Goal: Navigation & Orientation: Find specific page/section

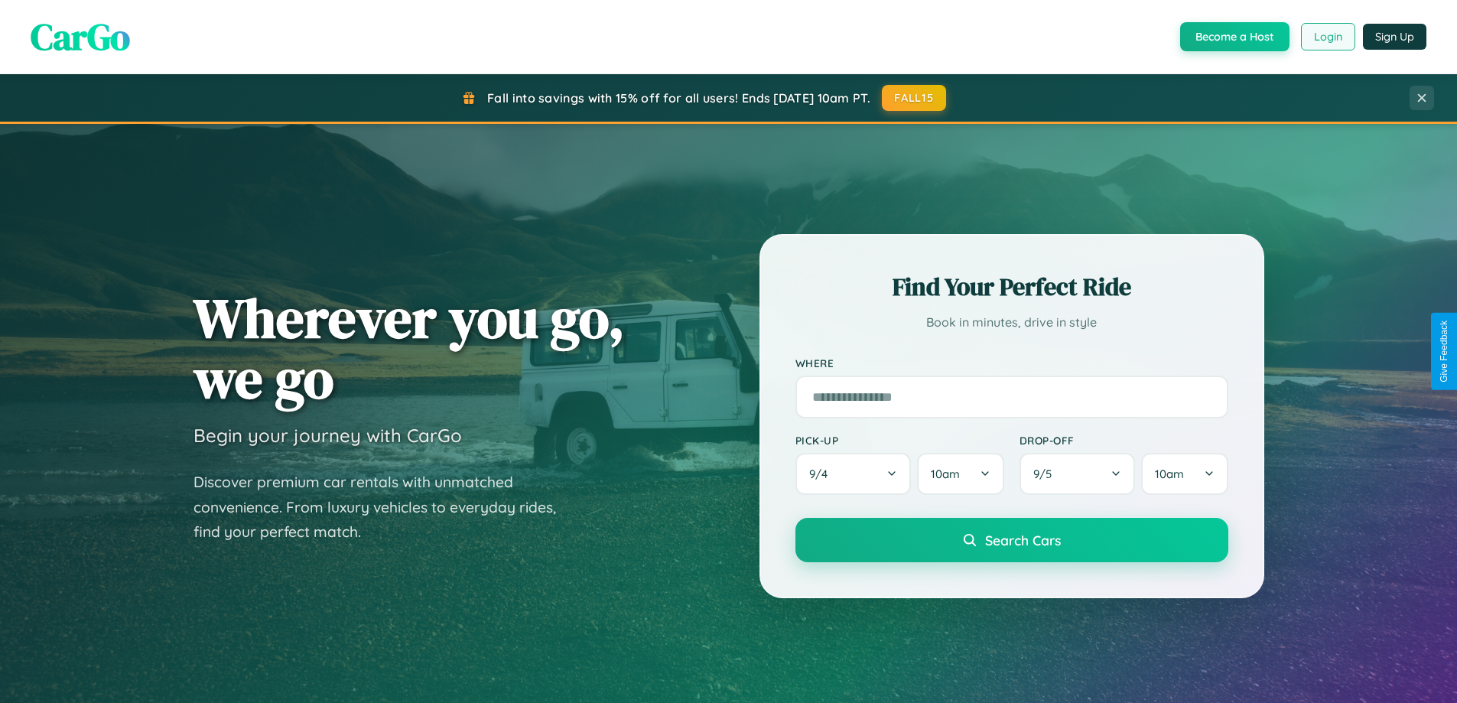
click at [1327, 37] on button "Login" at bounding box center [1328, 37] width 54 height 28
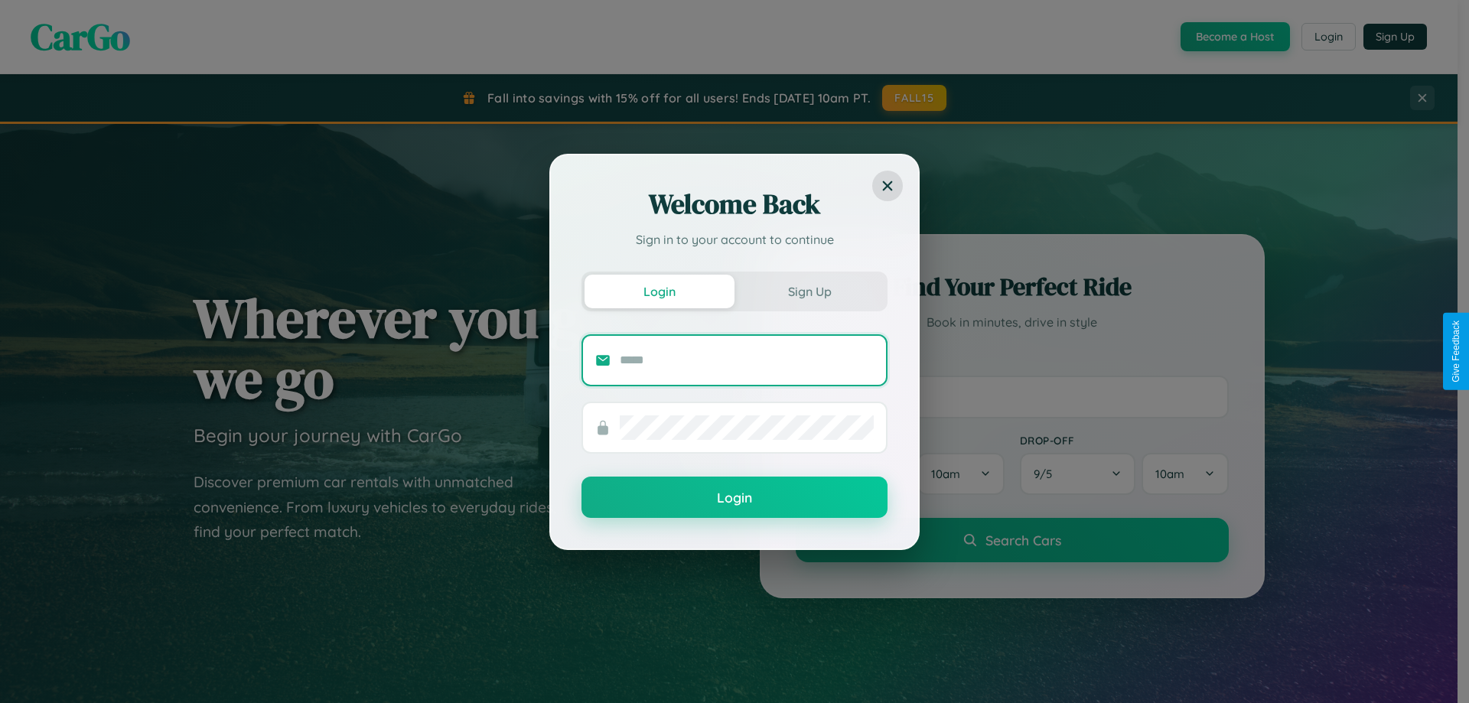
click at [747, 359] on input "text" at bounding box center [747, 360] width 254 height 24
type input "**********"
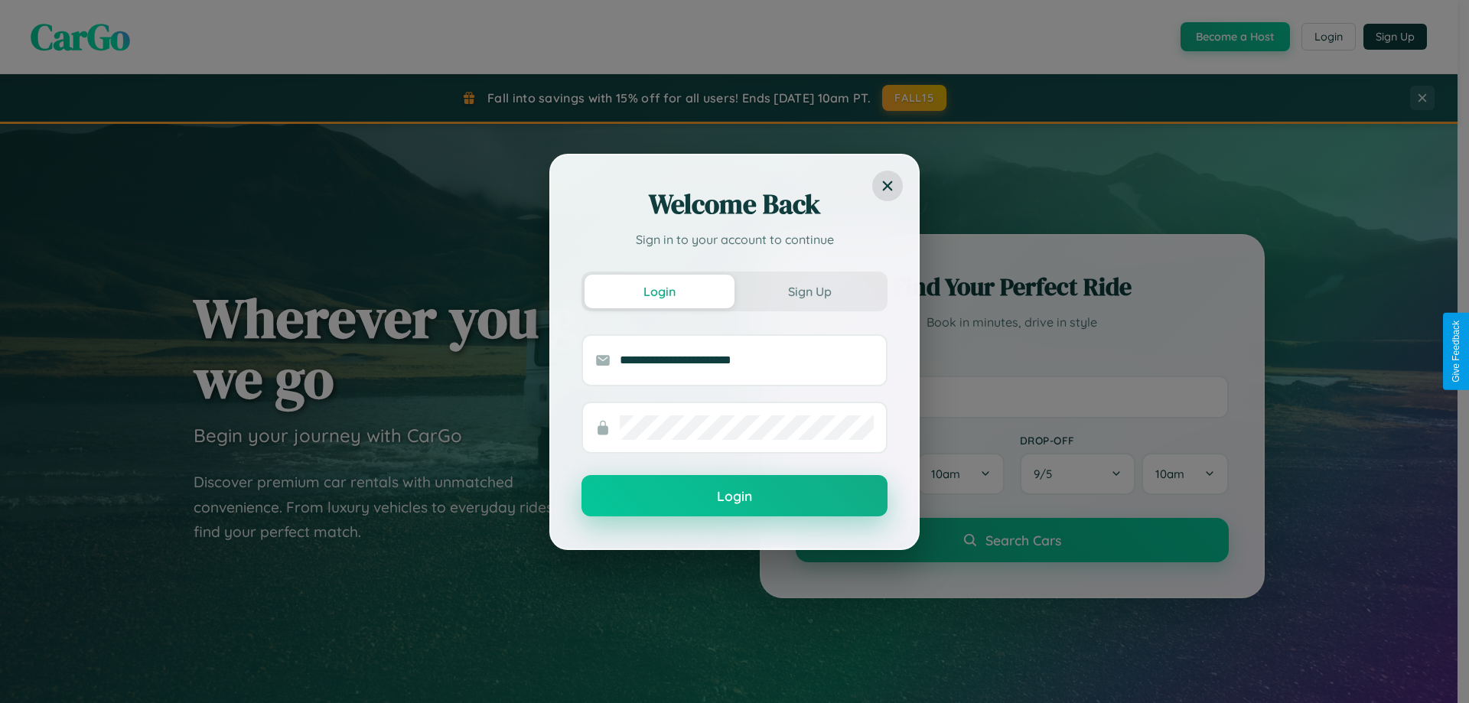
click at [734, 496] on button "Login" at bounding box center [734, 495] width 306 height 41
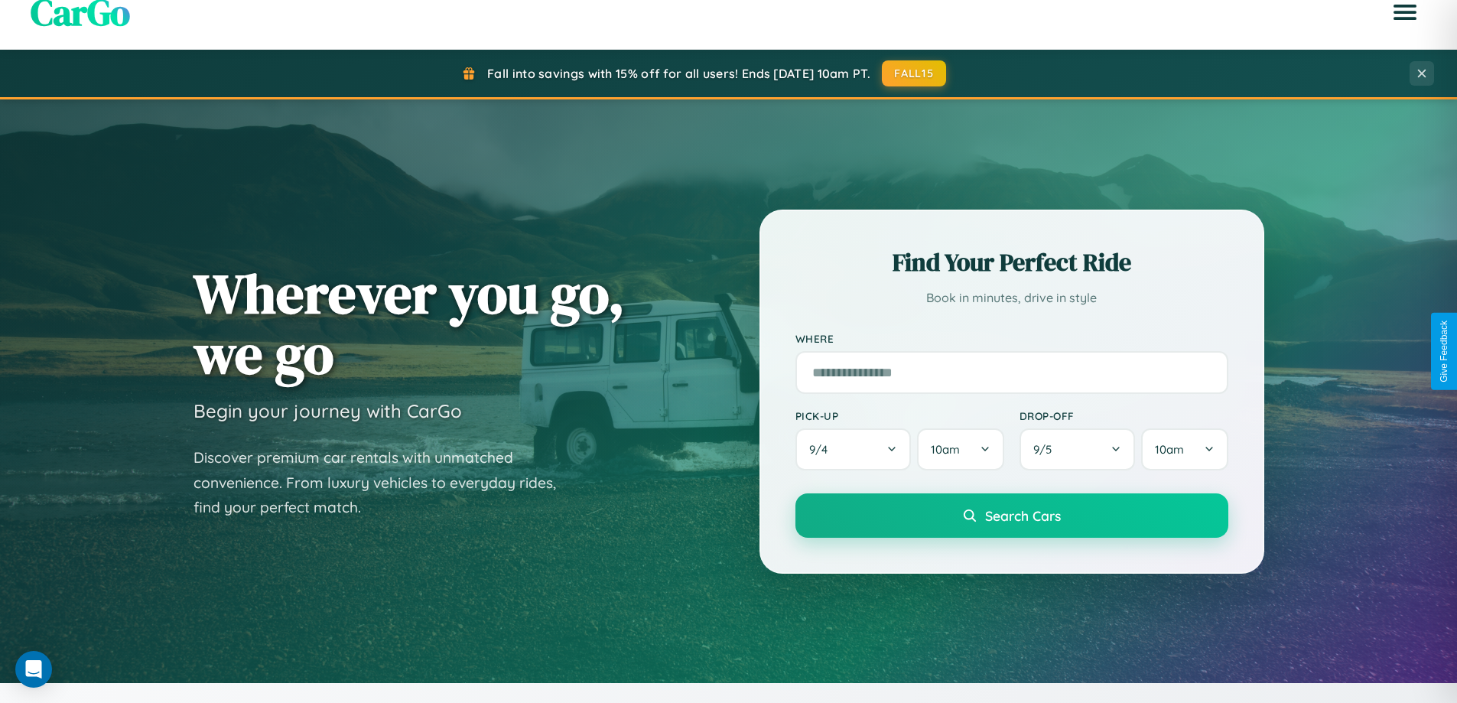
scroll to position [1052, 0]
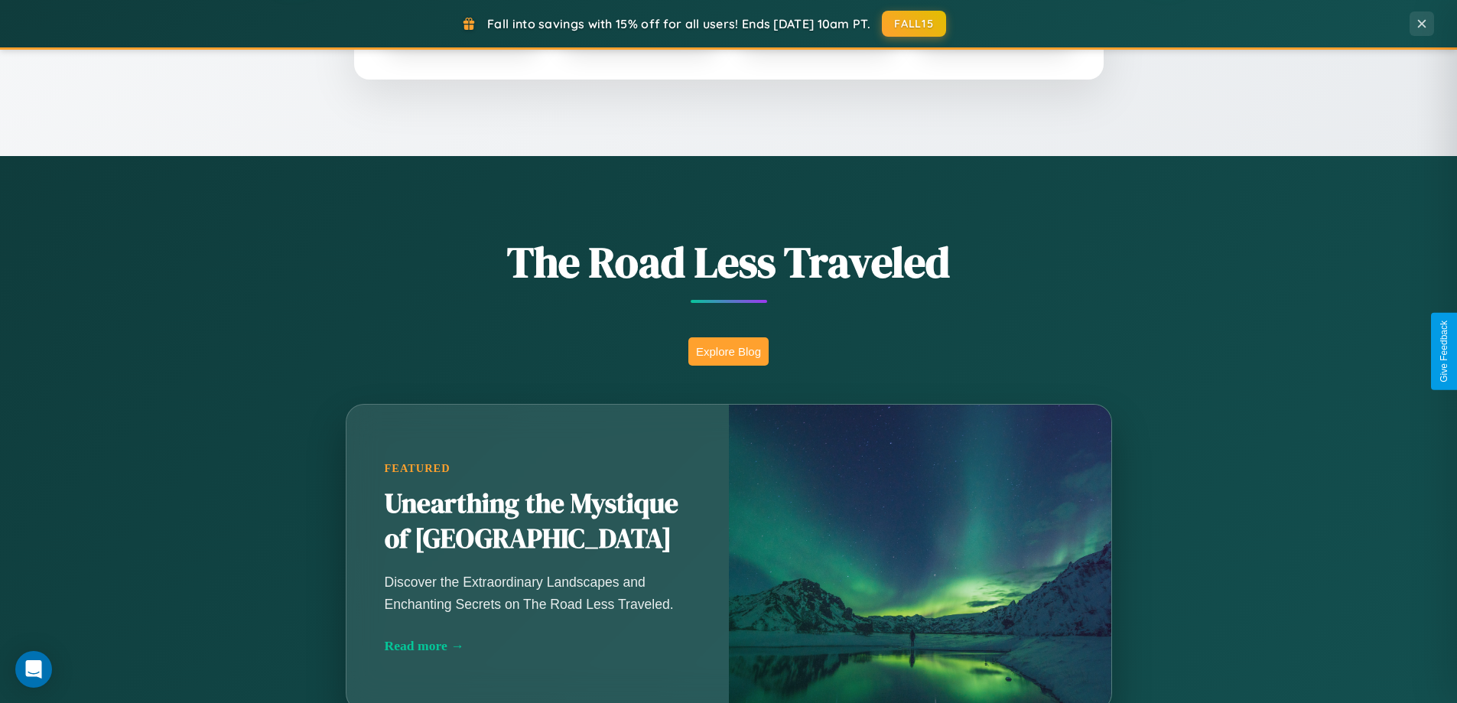
click at [728, 351] on button "Explore Blog" at bounding box center [728, 351] width 80 height 28
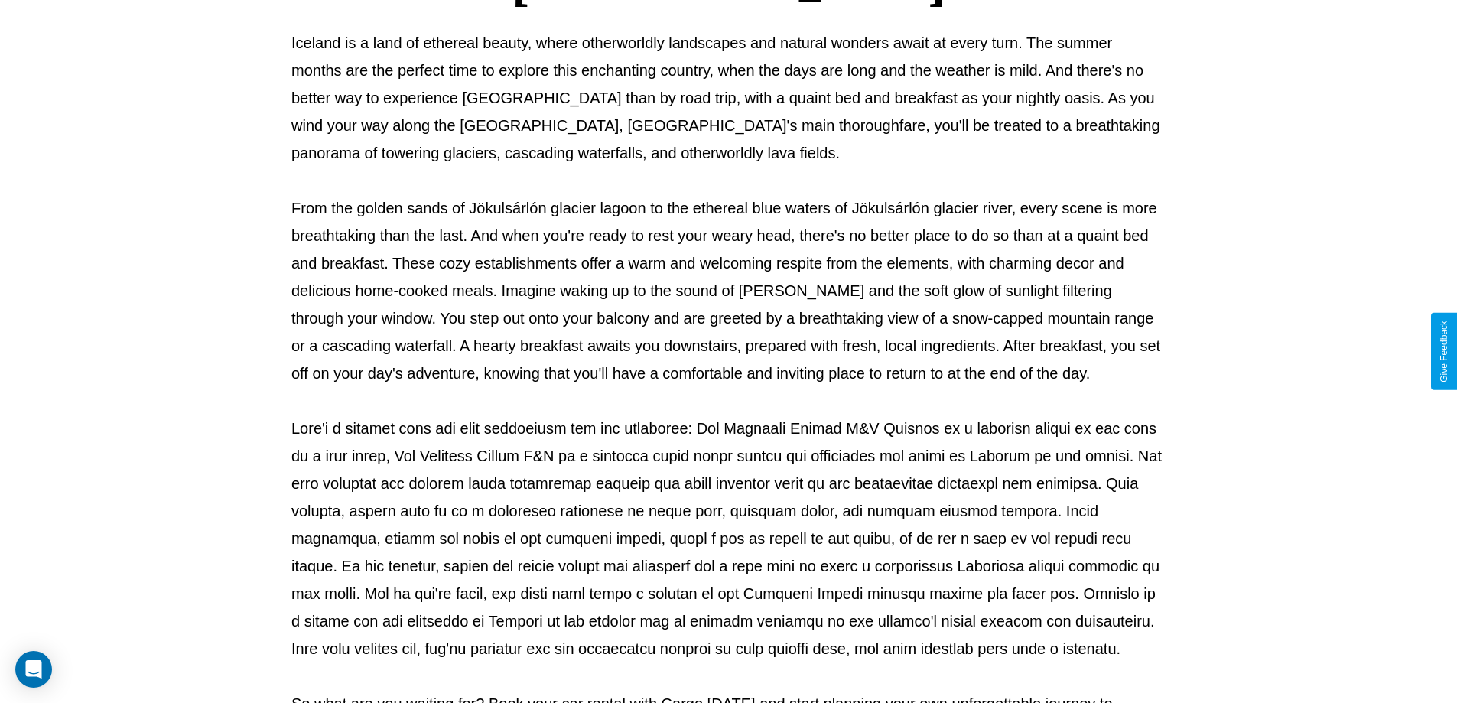
scroll to position [495, 0]
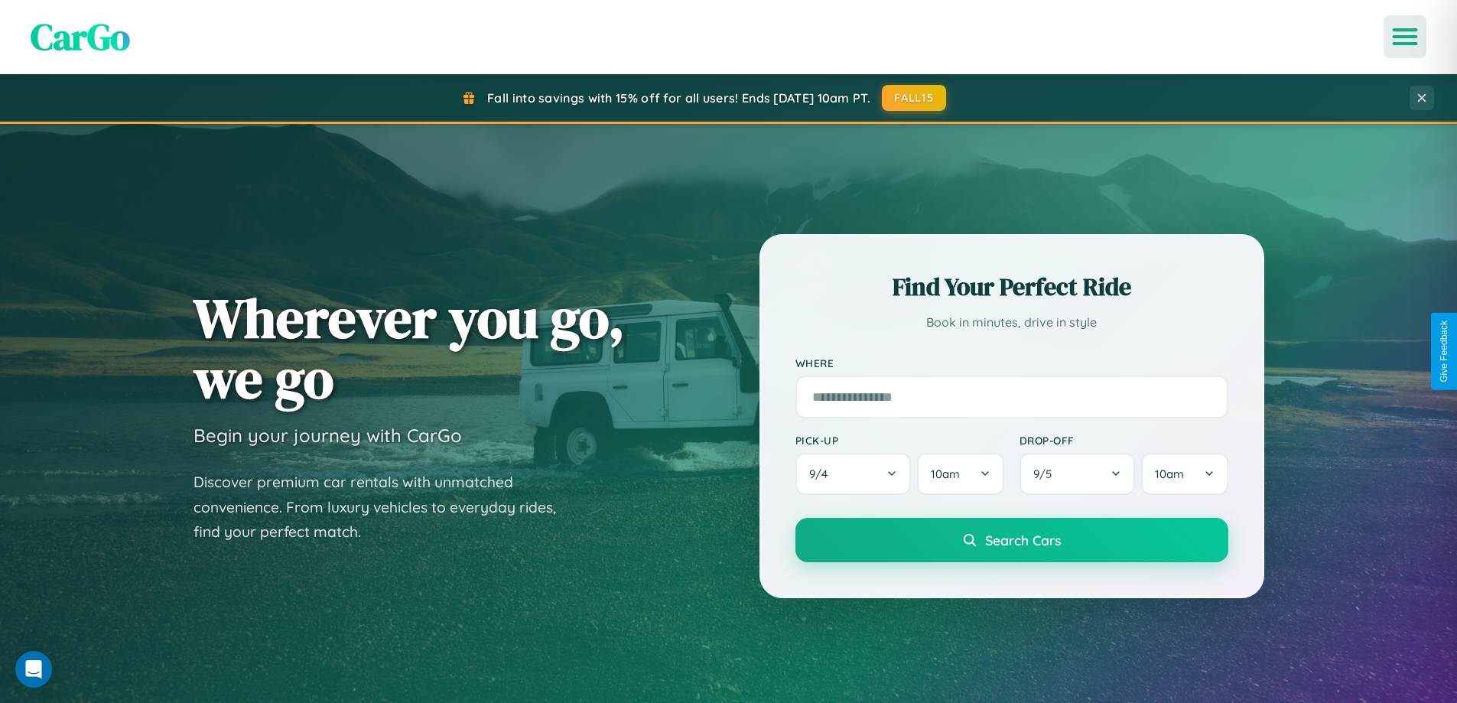
click at [1405, 37] on icon "Open menu" at bounding box center [1405, 37] width 22 height 14
